Goal: Information Seeking & Learning: Check status

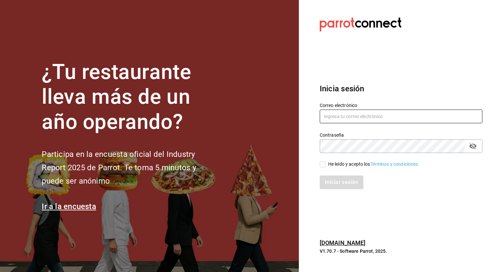
type input "honir.parra@grupocosteno.com"
click at [325, 163] on input "He leído y acepto los Términos y condiciones." at bounding box center [323, 164] width 6 height 6
checkbox input "true"
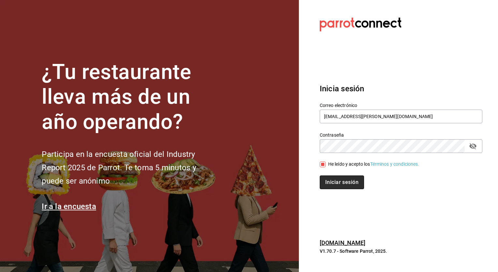
click at [332, 181] on button "Iniciar sesión" at bounding box center [342, 182] width 44 height 14
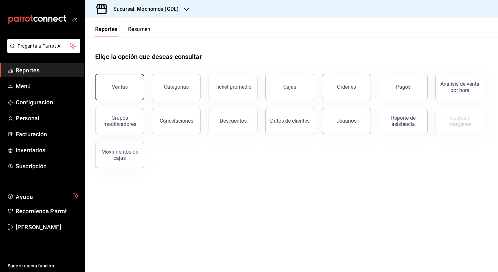
click at [123, 88] on div "Ventas" at bounding box center [120, 87] width 16 height 6
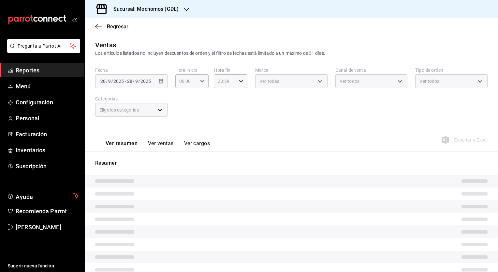
click at [187, 10] on icon "button" at bounding box center [186, 9] width 5 height 3
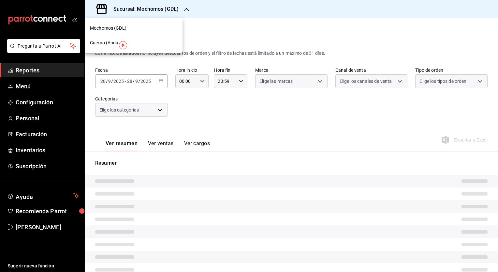
click at [110, 39] on div "Cuerno (Andares)" at bounding box center [134, 43] width 98 height 15
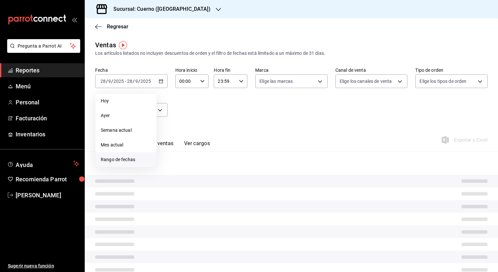
click at [114, 162] on span "Rango de fechas" at bounding box center [126, 159] width 51 height 7
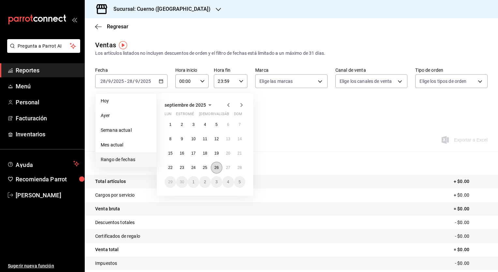
click at [213, 166] on button "26" at bounding box center [216, 168] width 11 height 12
click at [226, 169] on abbr "27" at bounding box center [228, 167] width 4 height 5
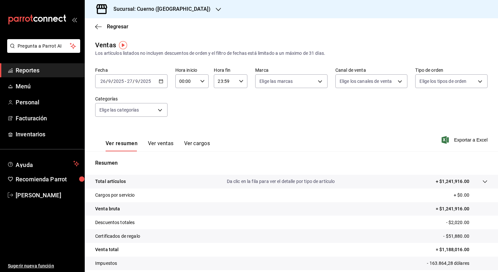
click at [198, 76] on div "00:00 Hora inicio" at bounding box center [192, 81] width 34 height 14
click at [184, 110] on button "05" at bounding box center [183, 104] width 14 height 13
type input "05:00"
click at [258, 115] on div at bounding box center [249, 136] width 498 height 272
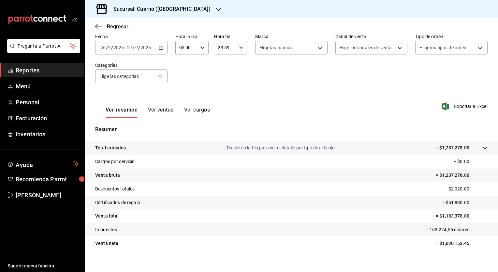
scroll to position [40, 0]
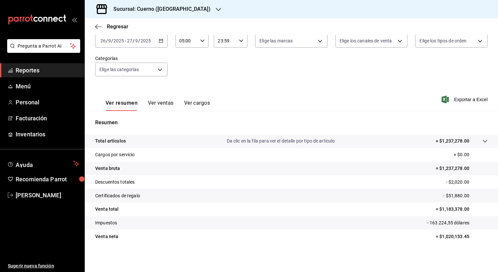
click at [160, 40] on icon "button" at bounding box center [161, 40] width 5 height 5
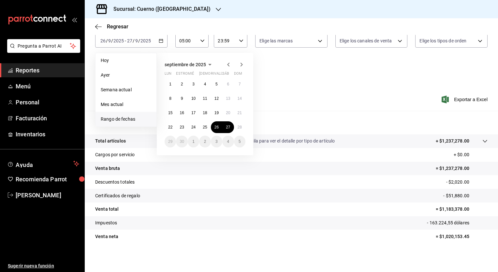
click at [287, 117] on div "Resumen Total artículos Da clic en la fila para ver el detalle por tipo de artí…" at bounding box center [292, 181] width 414 height 140
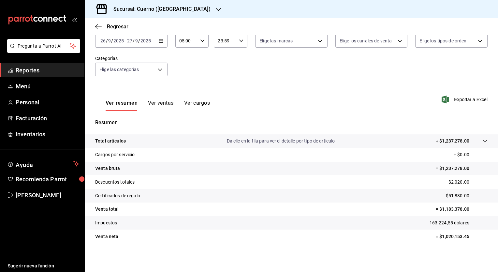
click at [159, 42] on \(Stroke\) "button" at bounding box center [161, 41] width 4 height 4
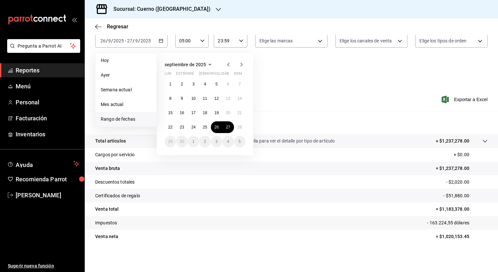
click at [289, 90] on div "Ver resumen Ver ventas Ver cargos Exportar a Excel" at bounding box center [292, 97] width 414 height 27
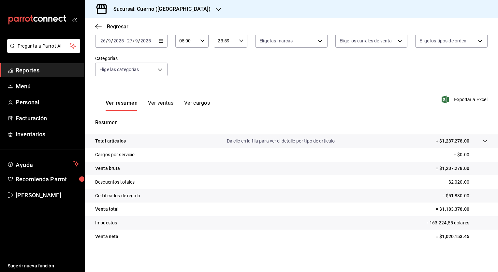
click at [239, 42] on icon "button" at bounding box center [241, 40] width 5 height 5
click at [219, 73] on span "05" at bounding box center [221, 72] width 6 height 5
type input "05:59"
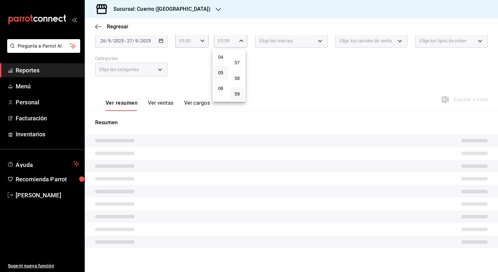
click at [270, 78] on div at bounding box center [249, 136] width 498 height 272
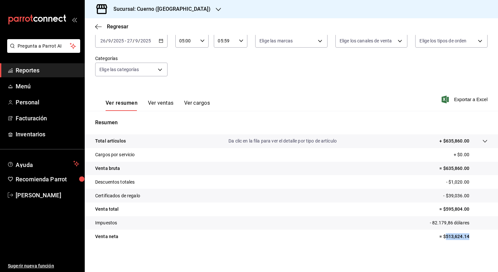
drag, startPoint x: 441, startPoint y: 237, endPoint x: 464, endPoint y: 237, distance: 23.2
click at [464, 237] on p "= $513,624.14" at bounding box center [464, 236] width 48 height 7
copy p "513,624.14"
click at [241, 42] on icon "button" at bounding box center [241, 40] width 5 height 5
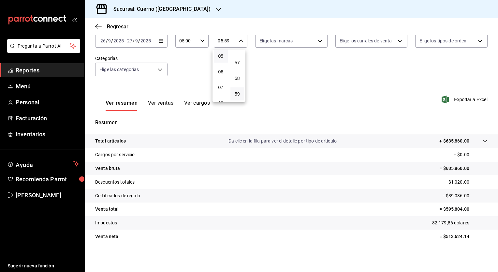
click at [283, 83] on div at bounding box center [249, 136] width 498 height 272
click at [163, 40] on div "[DATE] [DATE] - [DATE] [DATE]" at bounding box center [131, 41] width 72 height 14
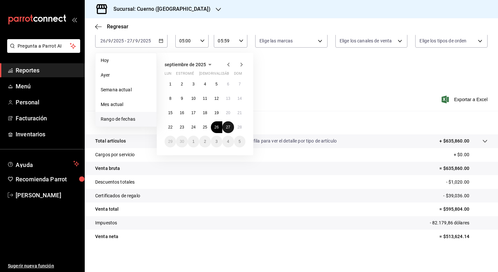
click at [227, 128] on abbr "27" at bounding box center [228, 127] width 4 height 5
click at [239, 130] on button "28" at bounding box center [239, 127] width 11 height 12
